Goal: Transaction & Acquisition: Book appointment/travel/reservation

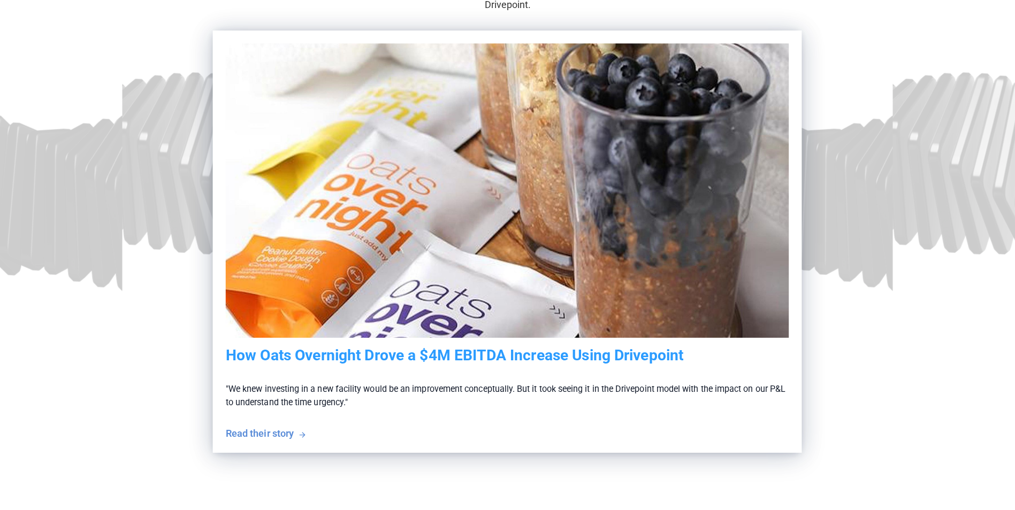
scroll to position [214, 0]
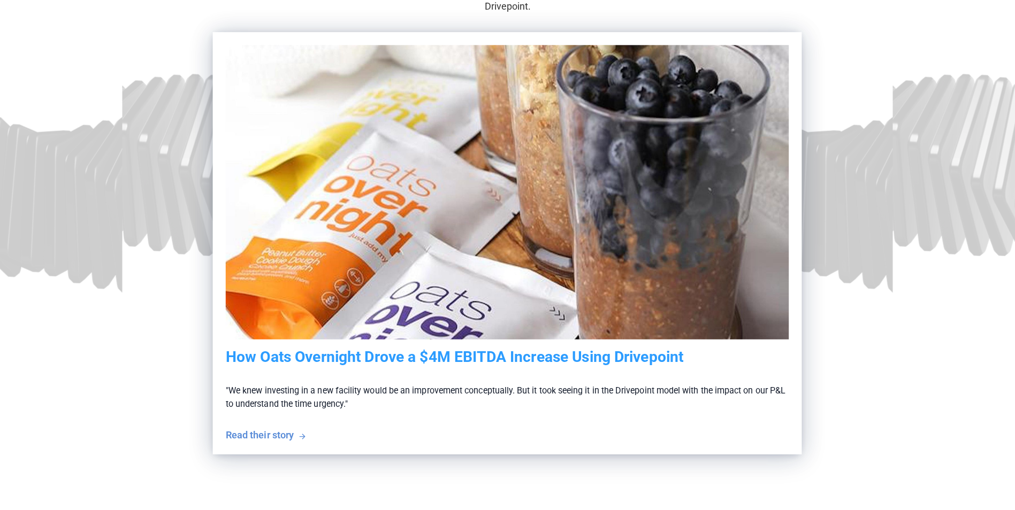
click at [287, 433] on div "Read their story" at bounding box center [260, 434] width 68 height 13
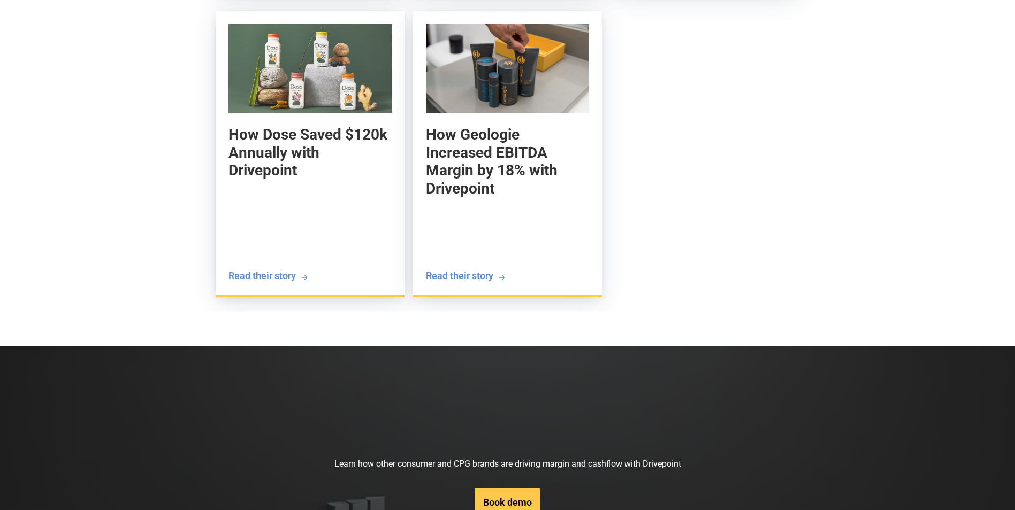
scroll to position [2890, 0]
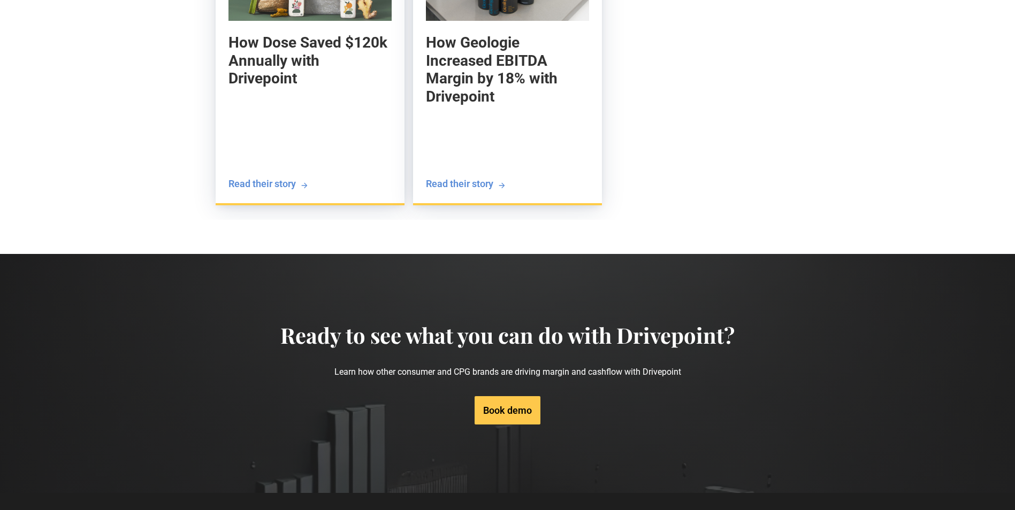
click at [521, 403] on link "Book demo" at bounding box center [508, 410] width 66 height 28
